Goal: Information Seeking & Learning: Check status

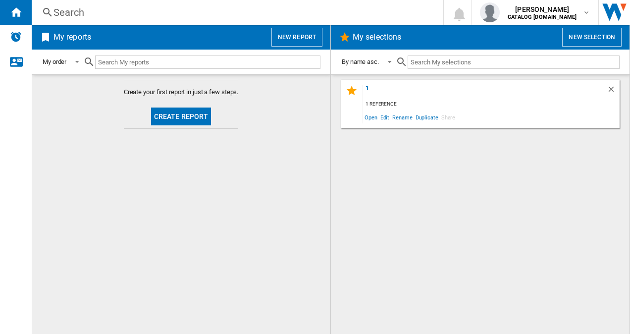
click at [150, 18] on div "Search" at bounding box center [236, 12] width 364 height 14
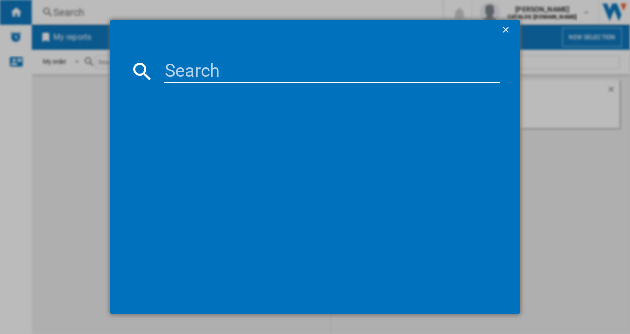
click at [179, 72] on input at bounding box center [332, 71] width 337 height 24
paste input "KBN96NSE1G"
type input "KBN96NSE1G"
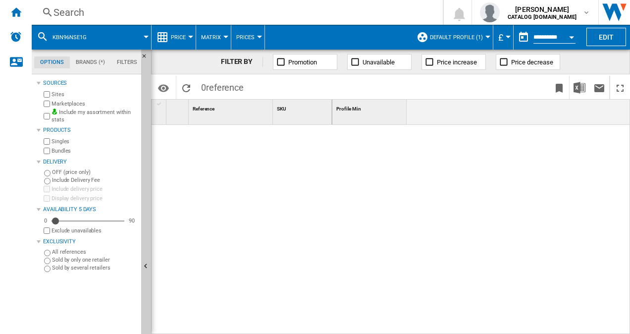
click at [442, 39] on span "Default profile (1)" at bounding box center [456, 37] width 53 height 6
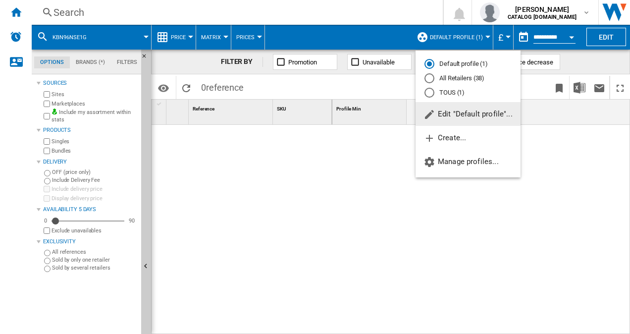
click at [463, 81] on md-radio-button "All Retailers (38)" at bounding box center [468, 78] width 87 height 9
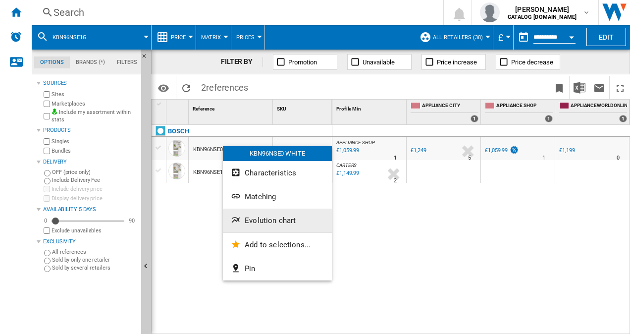
click at [266, 221] on span "Evolution chart" at bounding box center [270, 220] width 51 height 9
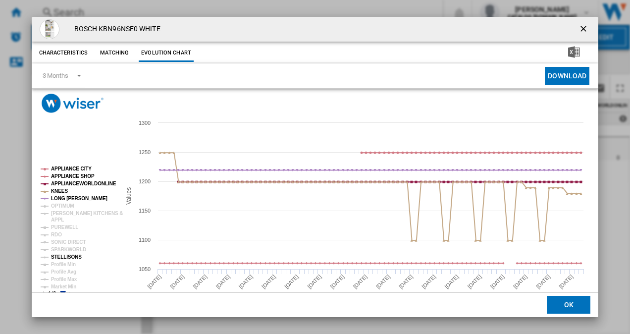
click at [71, 257] on tspan "STELLISONS" at bounding box center [66, 256] width 31 height 5
click at [66, 249] on tspan "SPARKWORLD" at bounding box center [68, 249] width 35 height 5
click at [61, 240] on tspan "SONIC DIRECT" at bounding box center [68, 241] width 35 height 5
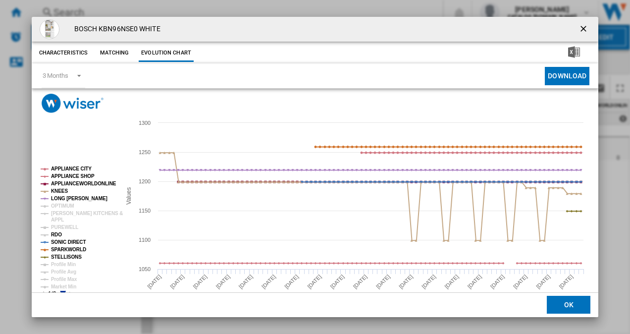
click at [58, 235] on tspan "RDO" at bounding box center [56, 234] width 11 height 5
click at [57, 226] on tspan "PUREWELL" at bounding box center [64, 227] width 27 height 5
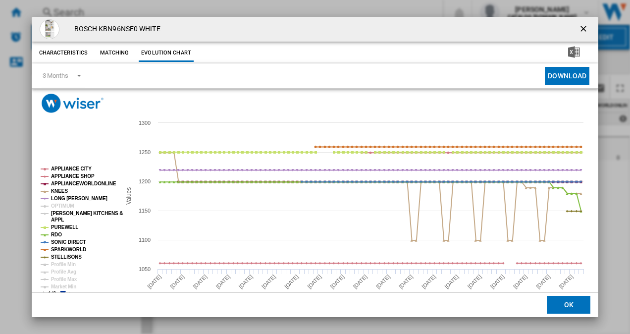
click at [57, 218] on tspan "APPL" at bounding box center [57, 219] width 13 height 5
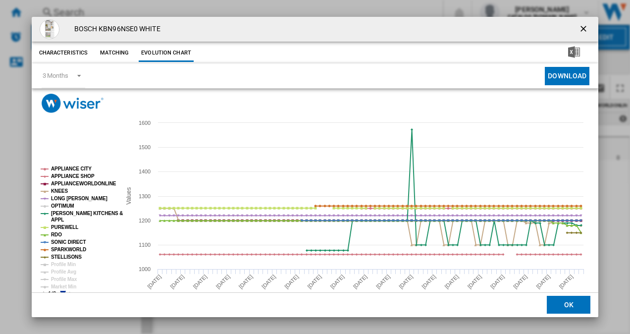
click at [59, 205] on tspan "OPTIMUM" at bounding box center [62, 205] width 23 height 5
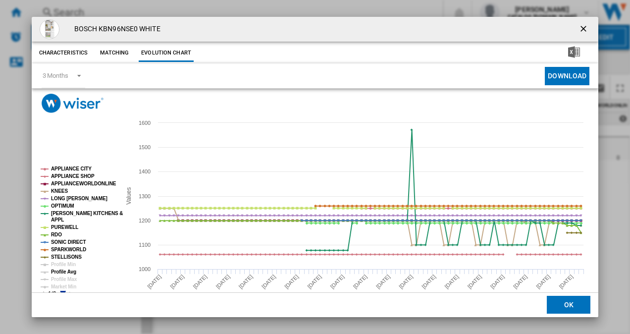
scroll to position [18, 0]
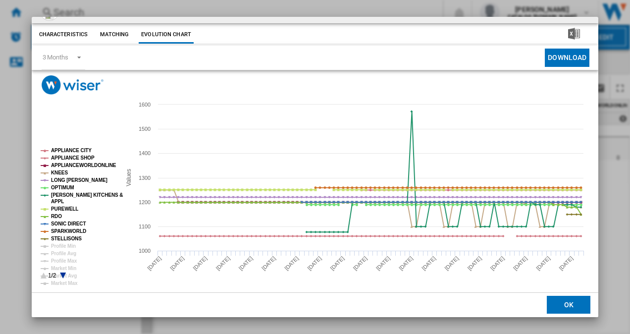
click at [64, 274] on icon "Product popup" at bounding box center [63, 276] width 6 height 6
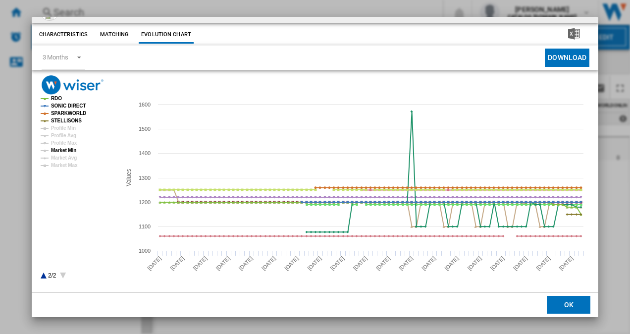
click at [66, 150] on tspan "Market Min" at bounding box center [63, 150] width 25 height 5
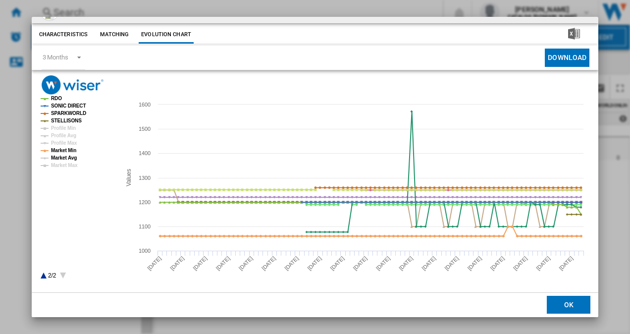
click at [65, 156] on tspan "Market Avg" at bounding box center [64, 157] width 26 height 5
click at [74, 56] on span "Product popup" at bounding box center [76, 56] width 12 height 9
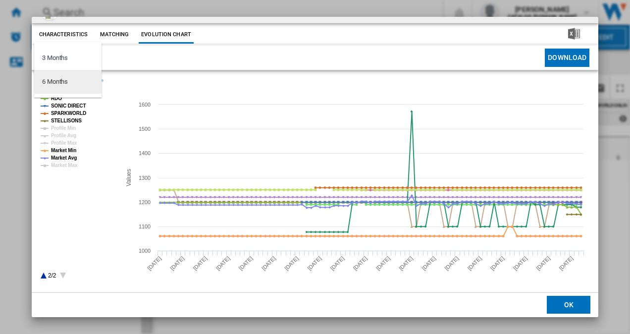
click at [63, 79] on div "6 Months" at bounding box center [55, 81] width 26 height 9
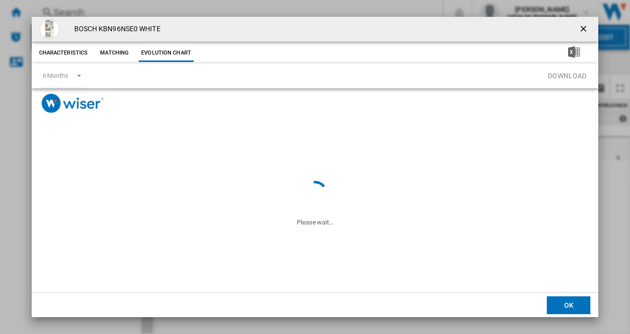
scroll to position [0, 0]
